Goal: Information Seeking & Learning: Find specific fact

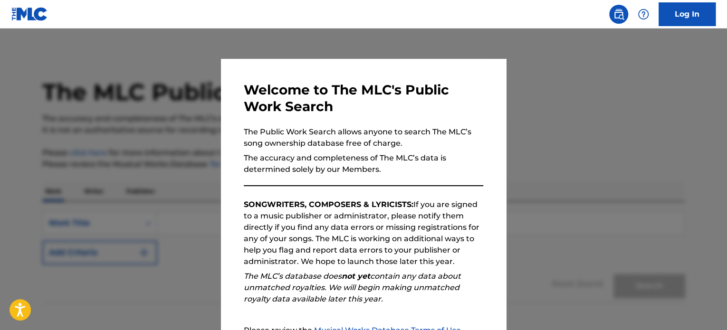
scroll to position [99, 0]
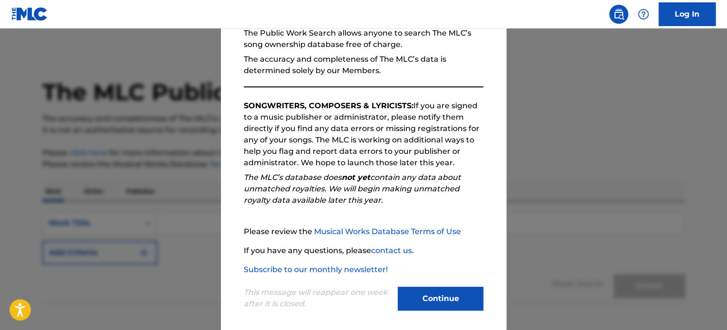
click at [433, 300] on button "Continue" at bounding box center [441, 299] width 86 height 24
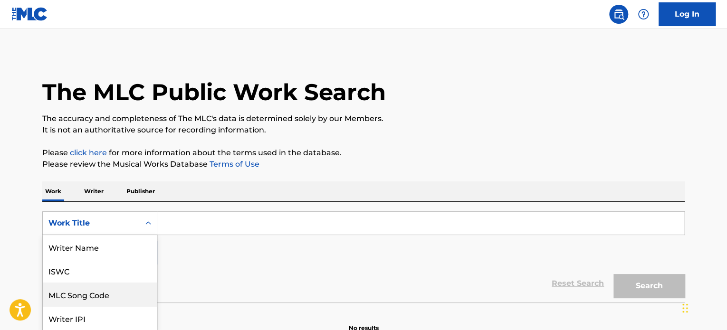
scroll to position [44, 0]
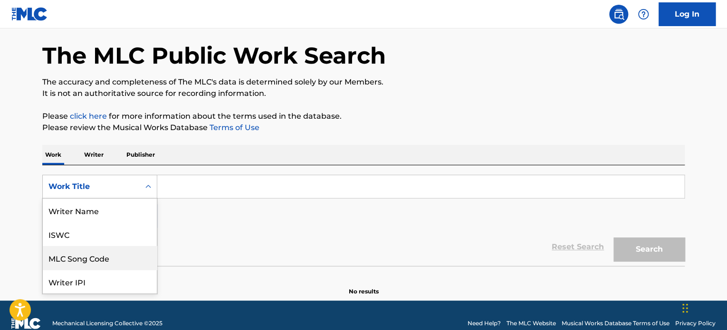
click at [117, 199] on div "8 results available. Use Up and Down to choose options, press Enter to select t…" at bounding box center [99, 187] width 115 height 24
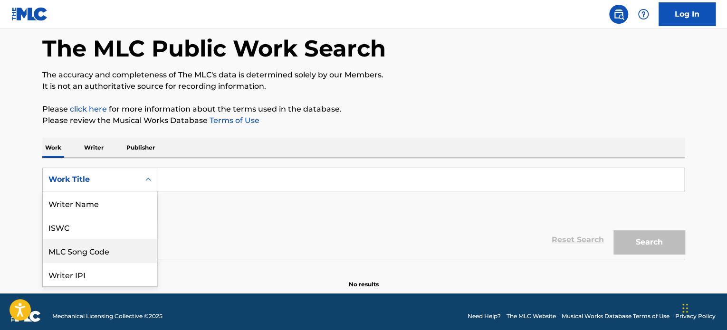
scroll to position [48, 0]
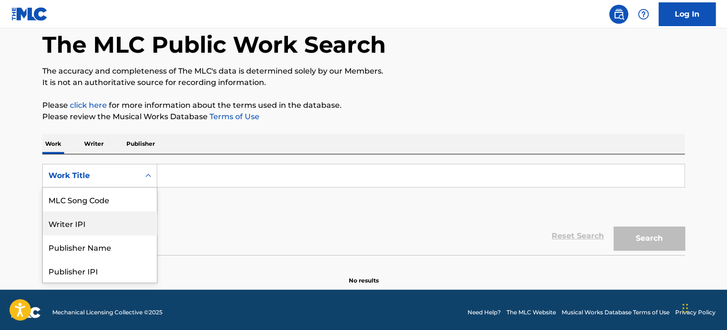
click at [117, 221] on div "Writer IPI" at bounding box center [100, 224] width 114 height 24
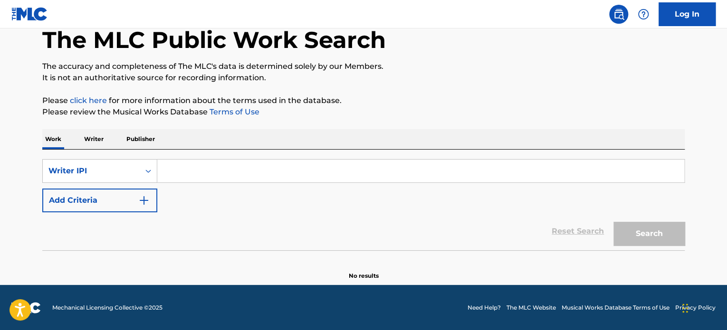
scroll to position [52, 0]
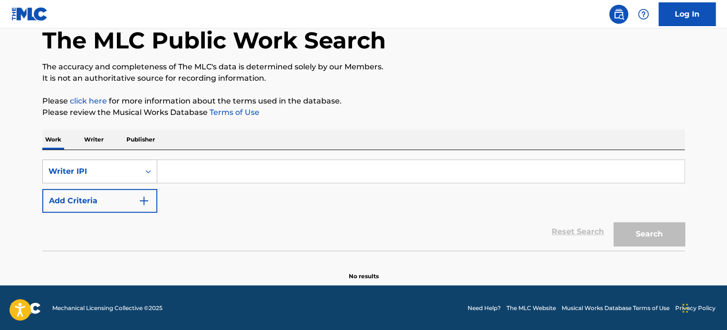
click at [119, 166] on div "Writer IPI" at bounding box center [91, 171] width 86 height 11
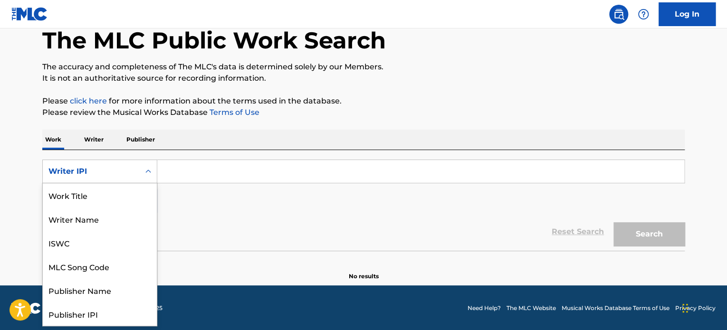
scroll to position [48, 0]
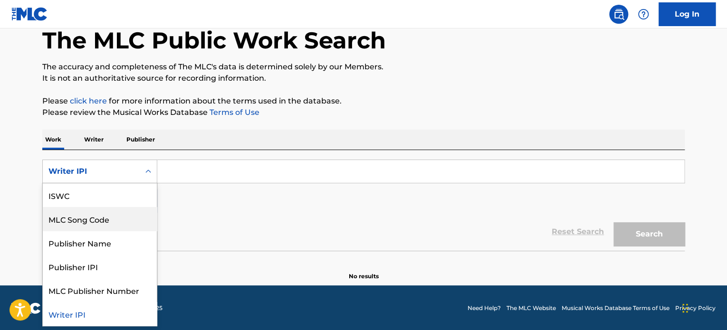
click at [104, 226] on div "MLC Song Code" at bounding box center [100, 219] width 114 height 24
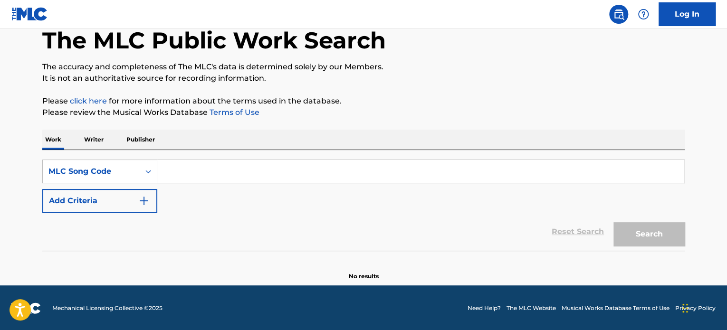
click at [205, 186] on div "SearchWithCriteria2bc1a665-af46-4033-993d-8a200bccde89 MLC Song Code Add Criter…" at bounding box center [363, 186] width 643 height 53
click at [230, 171] on input "Search Form" at bounding box center [420, 171] width 527 height 23
paste input "W25300"
type input "W25300"
click at [614, 222] on button "Search" at bounding box center [649, 234] width 71 height 24
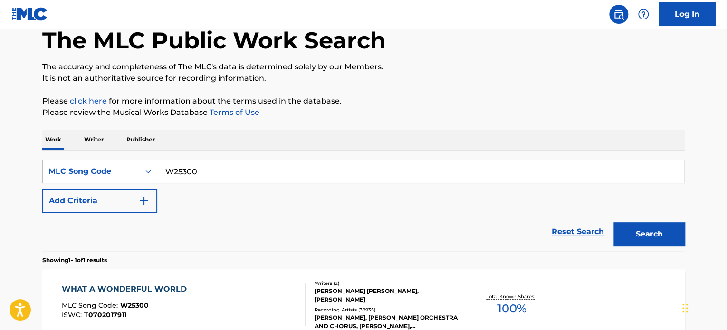
scroll to position [157, 0]
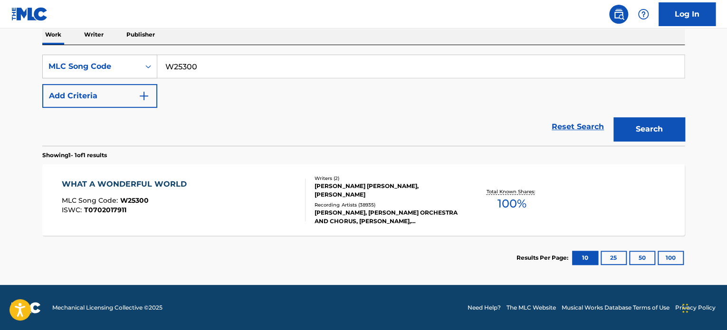
click at [269, 210] on div "WHAT A WONDERFUL WORLD MLC Song Code : W25300 ISWC : T0702017911" at bounding box center [184, 200] width 244 height 43
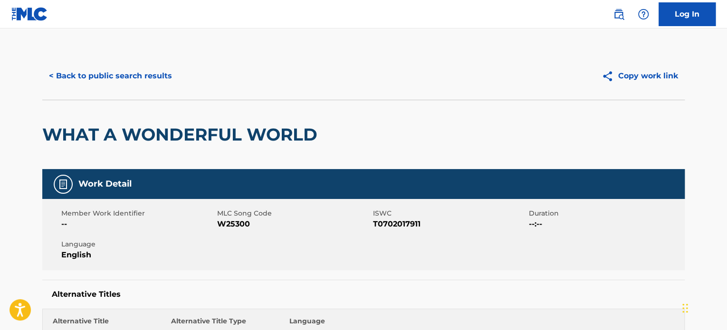
click at [127, 72] on button "< Back to public search results" at bounding box center [110, 76] width 136 height 24
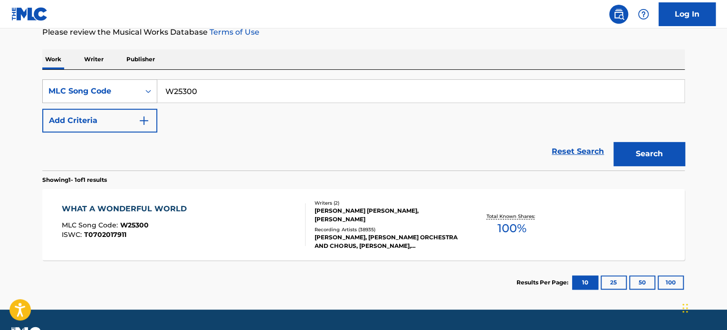
drag, startPoint x: 224, startPoint y: 92, endPoint x: 101, endPoint y: 89, distance: 123.6
click at [101, 89] on div "SearchWithCriteria2bc1a665-af46-4033-993d-8a200bccde89 MLC Song Code W25300" at bounding box center [363, 91] width 643 height 24
paste input "C0NWO"
type input "WC0NWO"
click at [614, 142] on button "Search" at bounding box center [649, 154] width 71 height 24
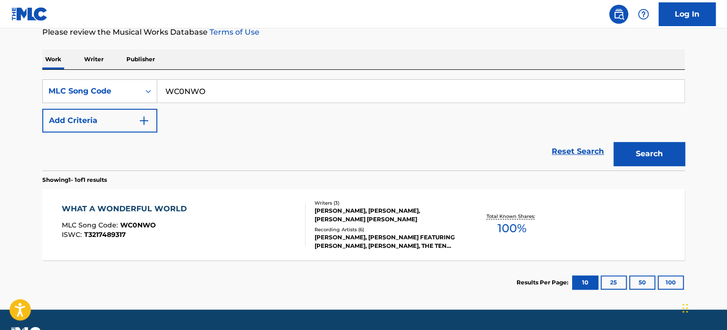
click at [282, 231] on div "WHAT A WONDERFUL WORLD MLC Song Code : WC0NWO ISWC : T3217489317" at bounding box center [184, 224] width 244 height 43
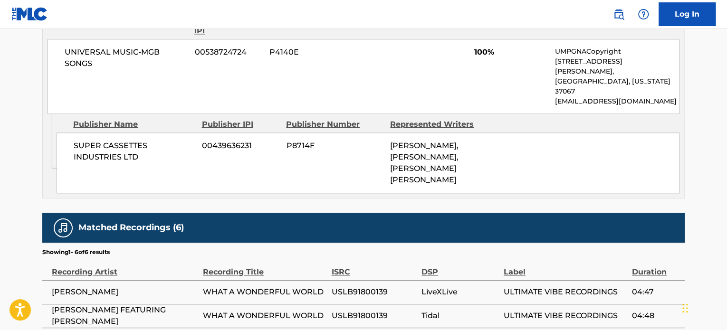
scroll to position [640, 0]
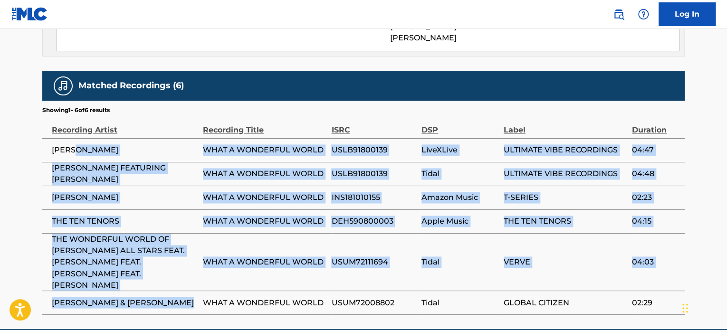
drag, startPoint x: 89, startPoint y: 266, endPoint x: 76, endPoint y: 120, distance: 146.5
click at [76, 138] on tbody "[PERSON_NAME] WHAT A WONDERFUL WORLD USLB91800139 LiveXLive ULTIMATE VIBE RECOR…" at bounding box center [363, 226] width 643 height 176
click at [133, 234] on span "THE WONDERFUL WORLD OF [PERSON_NAME] ALL STARS FEAT. [PERSON_NAME] FEAT. [PERSO…" at bounding box center [125, 262] width 146 height 57
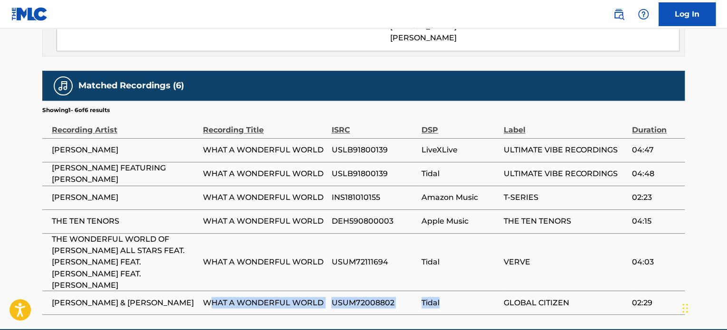
drag, startPoint x: 208, startPoint y: 258, endPoint x: 453, endPoint y: 266, distance: 245.4
click at [453, 291] on tr "[PERSON_NAME] & [PERSON_NAME] WHAT A WONDERFUL WORLD USUM72008802 Tidal GLOBAL …" at bounding box center [363, 303] width 643 height 24
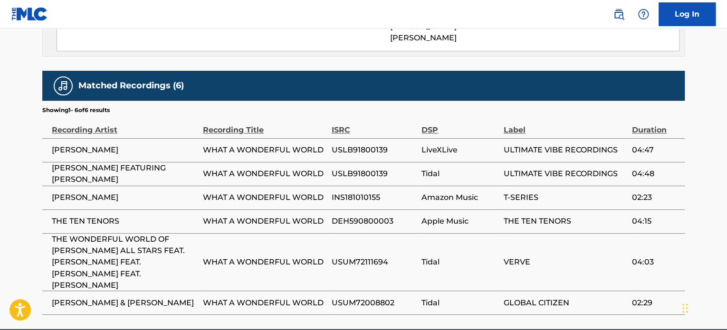
click at [392, 233] on td "USUM72111694" at bounding box center [376, 262] width 90 height 58
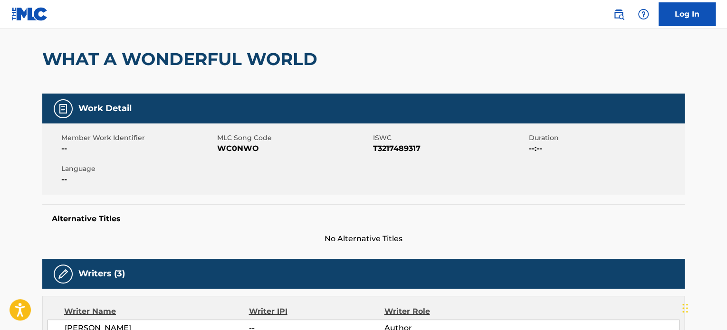
scroll to position [67, 0]
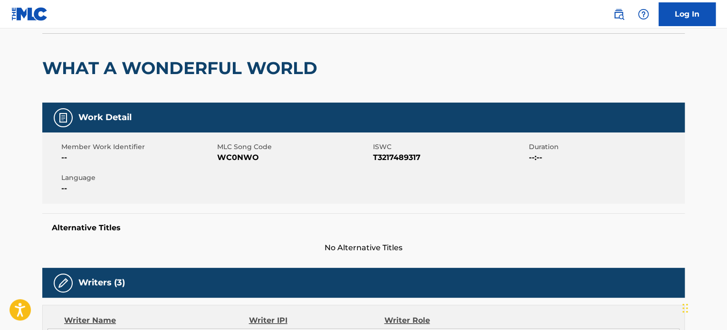
click at [234, 156] on span "WC0NWO" at bounding box center [294, 157] width 154 height 11
copy span "WC0NWO"
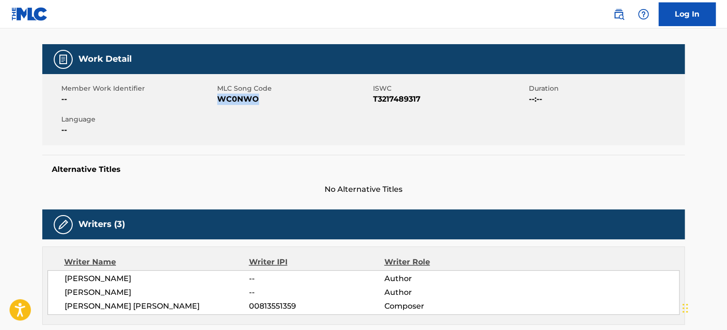
scroll to position [0, 0]
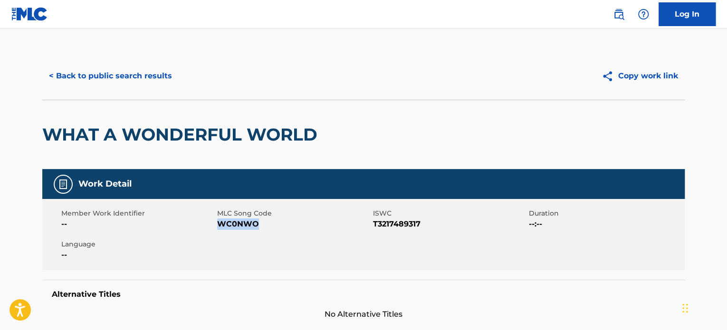
click at [124, 77] on button "< Back to public search results" at bounding box center [110, 76] width 136 height 24
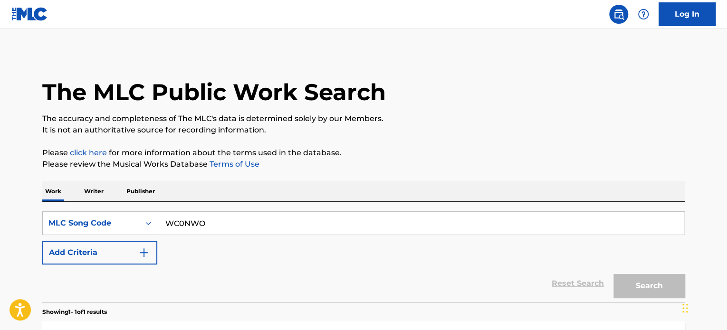
scroll to position [132, 0]
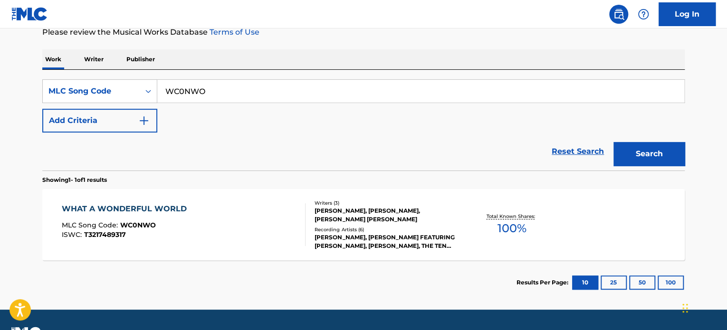
drag, startPoint x: 234, startPoint y: 96, endPoint x: 195, endPoint y: 92, distance: 39.2
click at [195, 92] on input "WC0NWO" at bounding box center [420, 91] width 527 height 23
click at [81, 90] on div "MLC Song Code" at bounding box center [91, 91] width 86 height 11
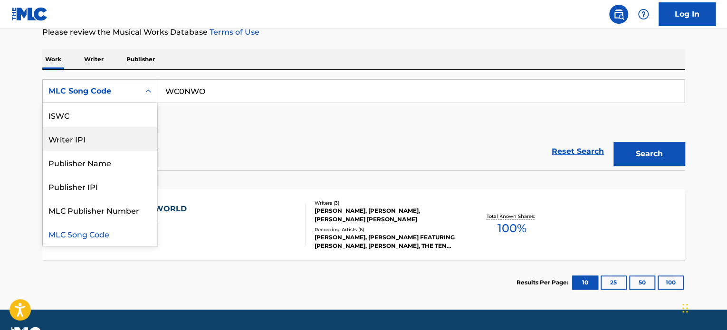
scroll to position [0, 0]
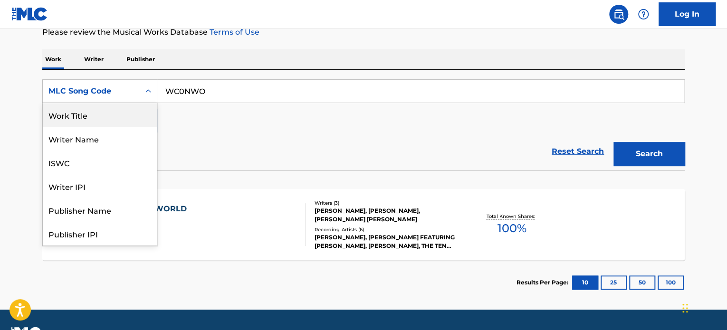
click at [91, 117] on div "Work Title" at bounding box center [100, 115] width 114 height 24
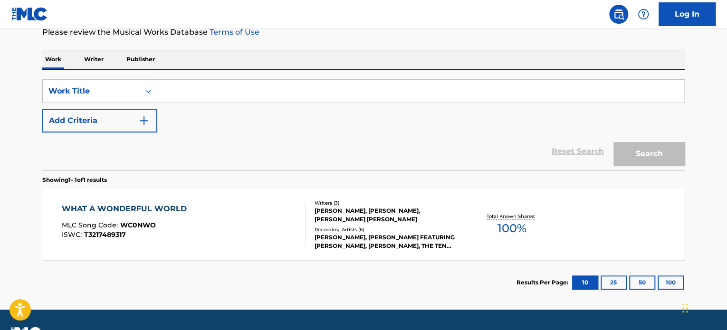
click at [199, 95] on input "Search Form" at bounding box center [420, 91] width 527 height 23
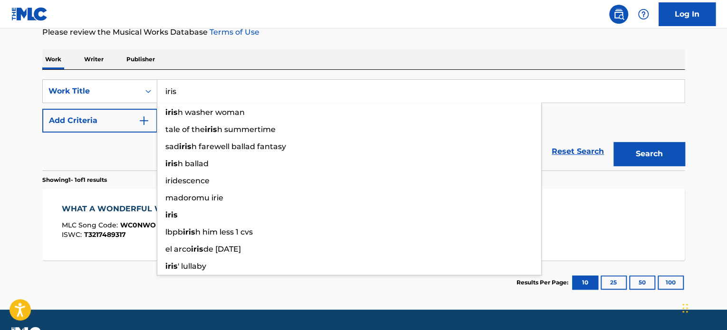
click at [180, 106] on div "iris h washer woman" at bounding box center [349, 112] width 384 height 17
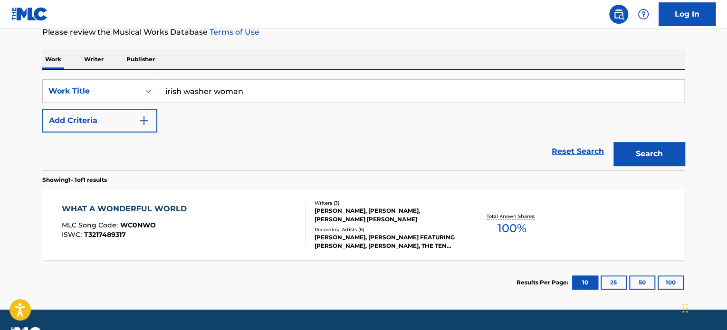
drag, startPoint x: 262, startPoint y: 100, endPoint x: 193, endPoint y: 81, distance: 72.4
click at [193, 81] on input "irish washer woman" at bounding box center [420, 91] width 527 height 23
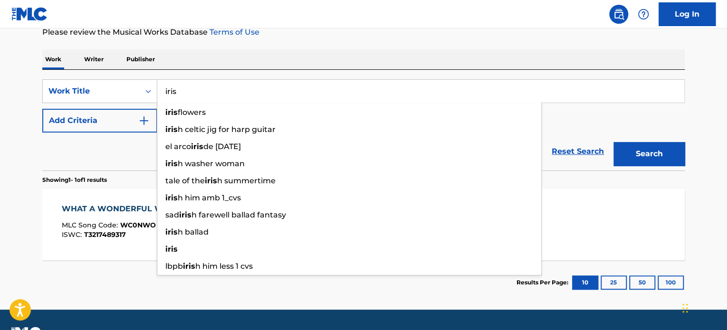
type input "iris"
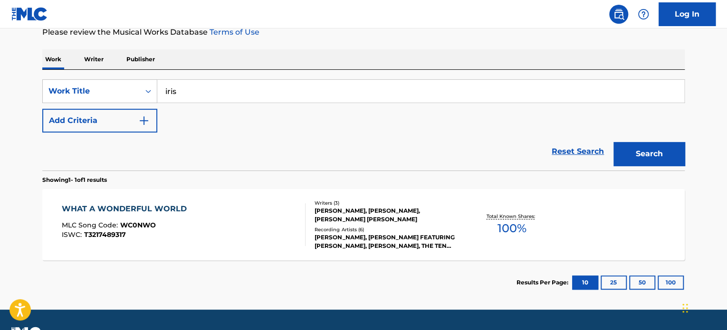
click at [114, 113] on button "Add Criteria" at bounding box center [99, 121] width 115 height 24
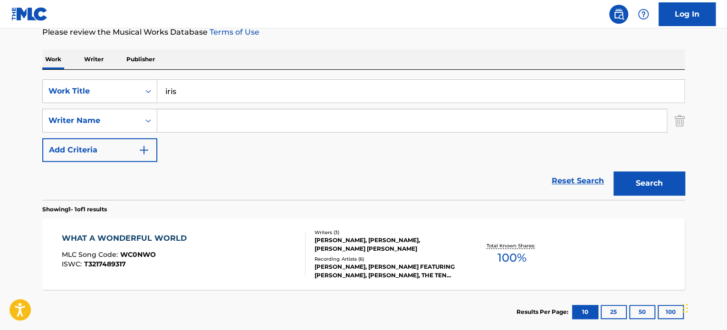
click at [191, 116] on input "Search Form" at bounding box center [412, 120] width 510 height 23
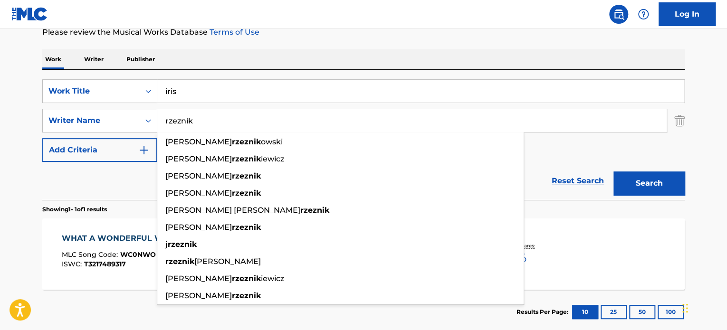
type input "rzeznik"
click at [614, 172] on button "Search" at bounding box center [649, 184] width 71 height 24
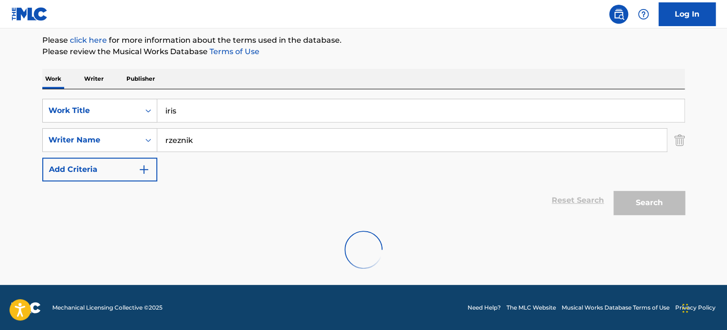
scroll to position [132, 0]
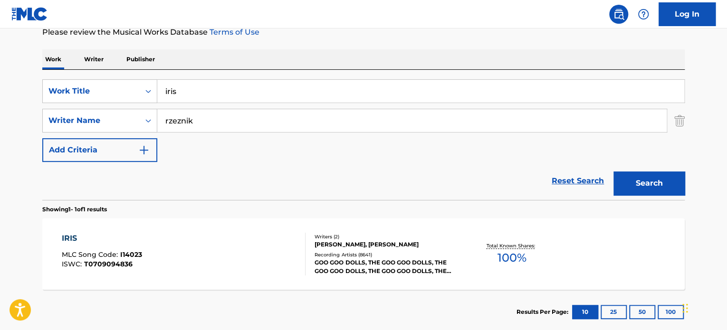
click at [316, 254] on div "Recording Artists ( 8641 )" at bounding box center [387, 254] width 144 height 7
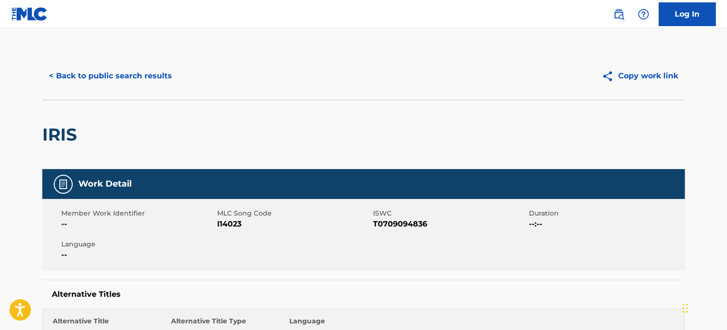
click at [232, 222] on span "I14023" at bounding box center [294, 224] width 154 height 11
copy span "I14023"
click at [386, 270] on div "Member Work Identifier -- MLC Song Code I14023 ISWC T0709094836 Duration --:-- …" at bounding box center [363, 234] width 643 height 71
